Goal: Information Seeking & Learning: Understand process/instructions

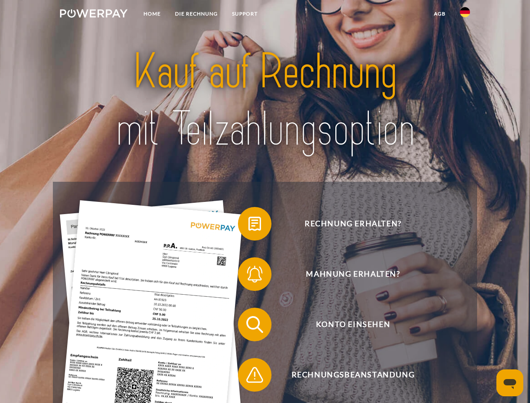
click at [94, 15] on img at bounding box center [94, 13] width 68 height 8
click at [465, 15] on img at bounding box center [465, 12] width 10 height 10
click at [439, 14] on link "agb" at bounding box center [440, 13] width 26 height 15
click at [248, 225] on span at bounding box center [242, 224] width 42 height 42
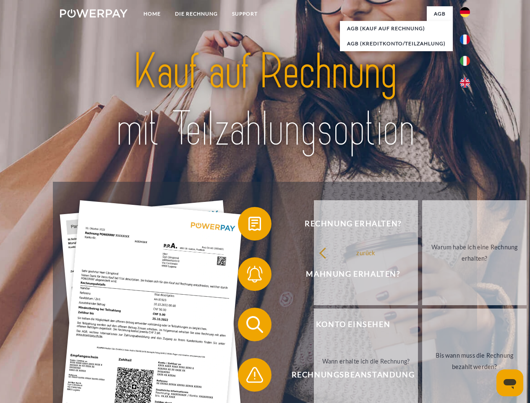
click at [314, 276] on link "zurück" at bounding box center [366, 252] width 104 height 105
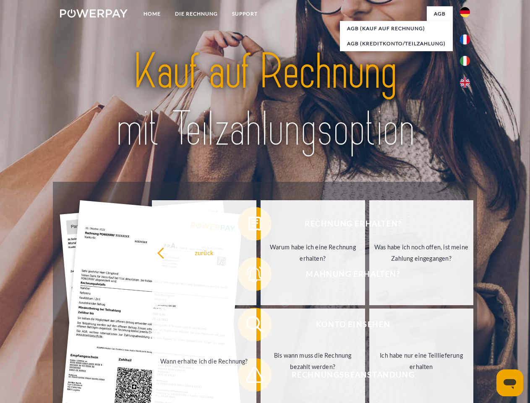
click at [248, 326] on link "Wann erhalte ich die Rechnung?" at bounding box center [204, 360] width 104 height 105
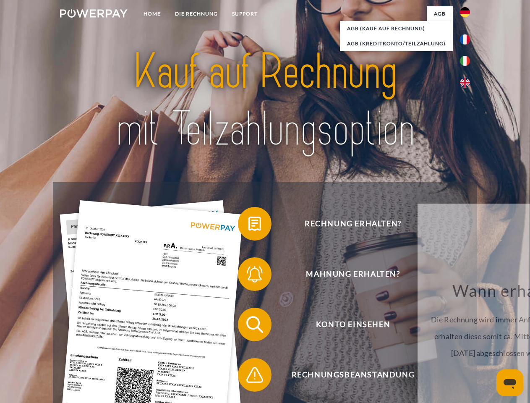
click at [248, 376] on span at bounding box center [242, 375] width 42 height 42
click at [510, 383] on icon "Messaging-Fenster öffnen" at bounding box center [509, 384] width 13 height 10
